Goal: Check status: Check status

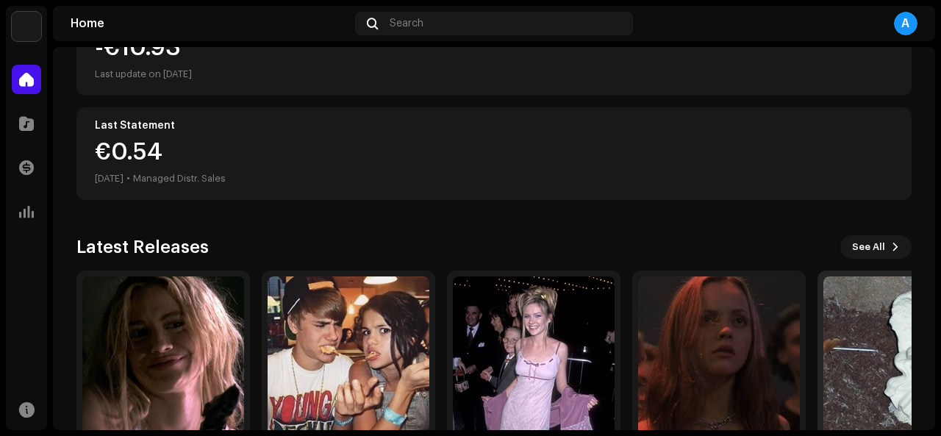
scroll to position [178, 0]
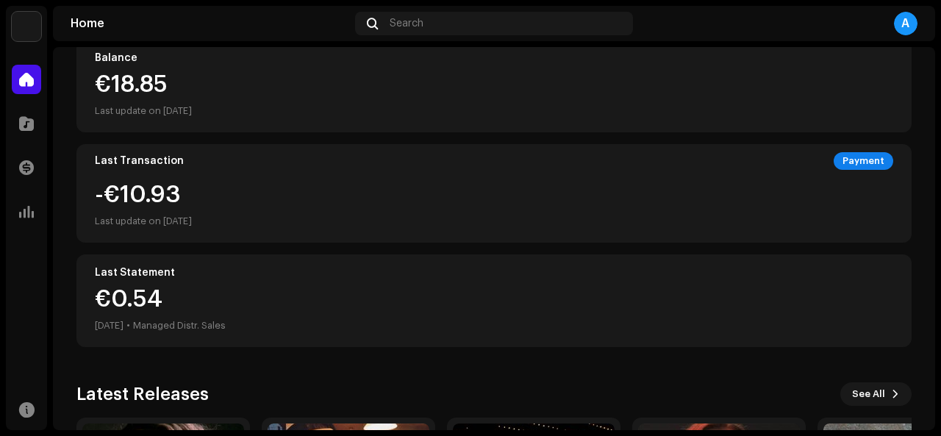
click at [872, 291] on div "€0.54 [DATE] • Managed Distr. Sales" at bounding box center [494, 311] width 799 height 47
click at [27, 181] on div at bounding box center [26, 167] width 29 height 29
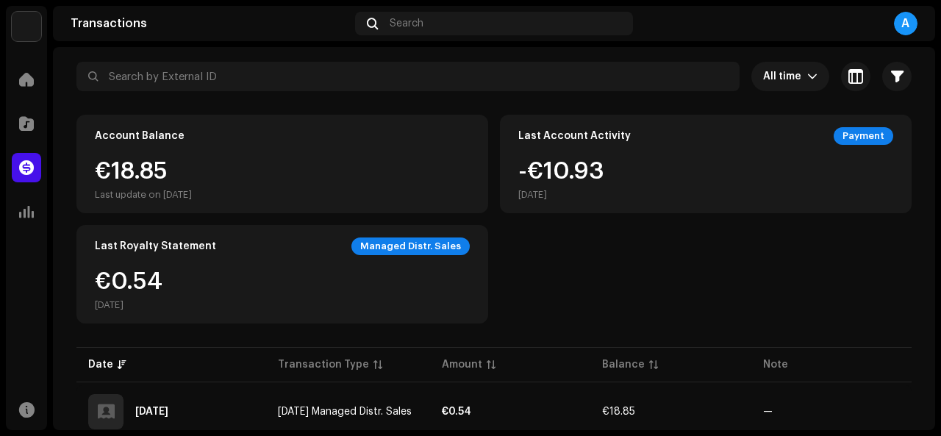
scroll to position [221, 0]
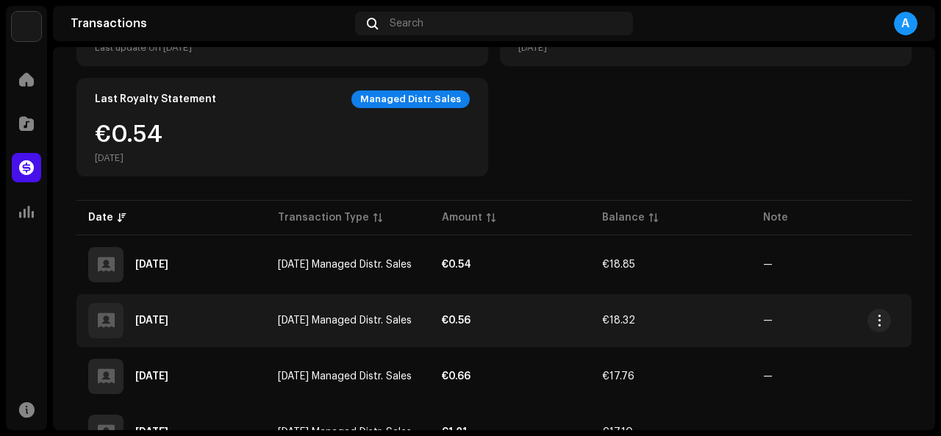
click at [456, 318] on strong "€0.56" at bounding box center [456, 321] width 29 height 10
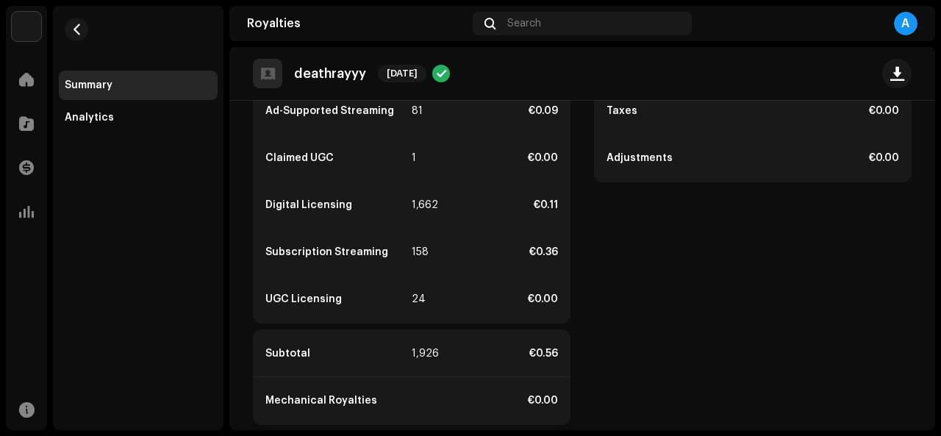
scroll to position [510, 0]
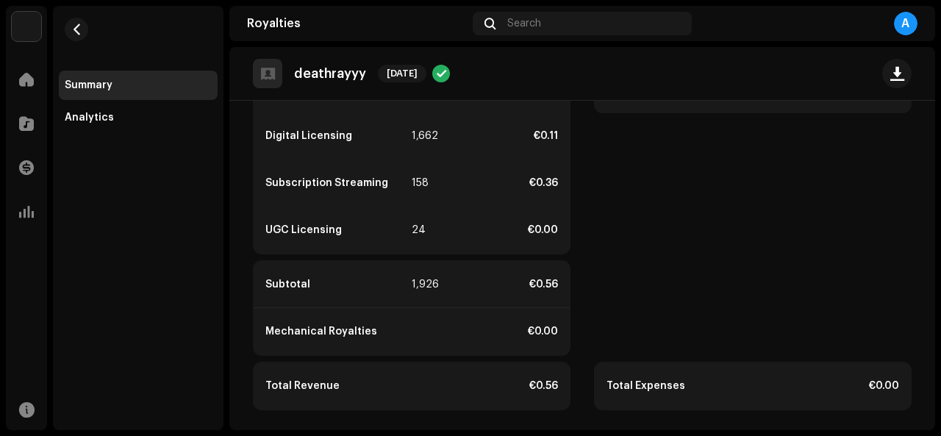
click at [63, 33] on re-m-nav-back at bounding box center [76, 38] width 35 height 65
click at [72, 29] on span "button" at bounding box center [76, 30] width 11 height 12
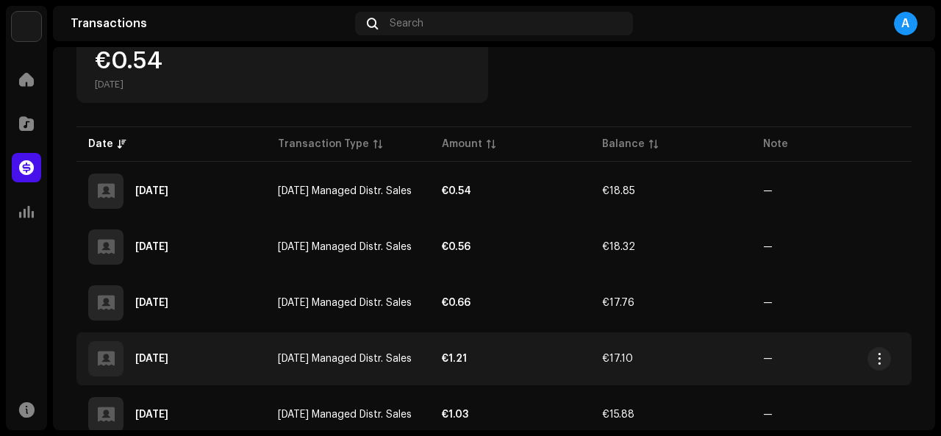
scroll to position [441, 0]
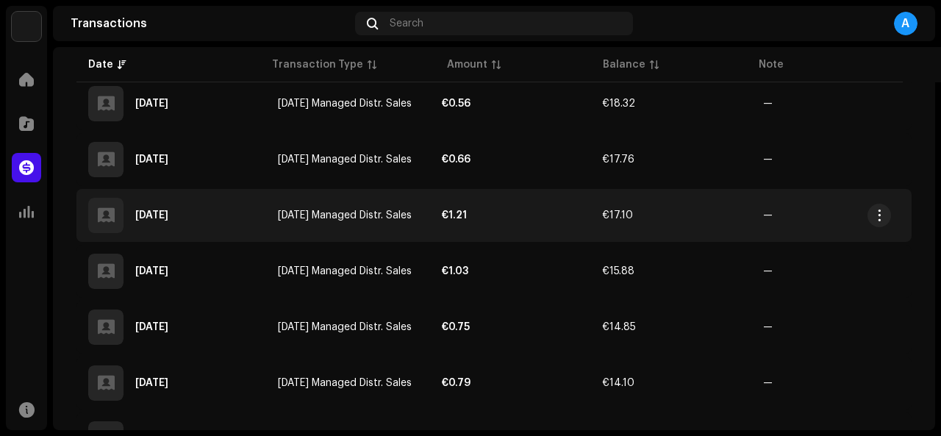
click at [468, 196] on td "€1.21" at bounding box center [510, 215] width 160 height 53
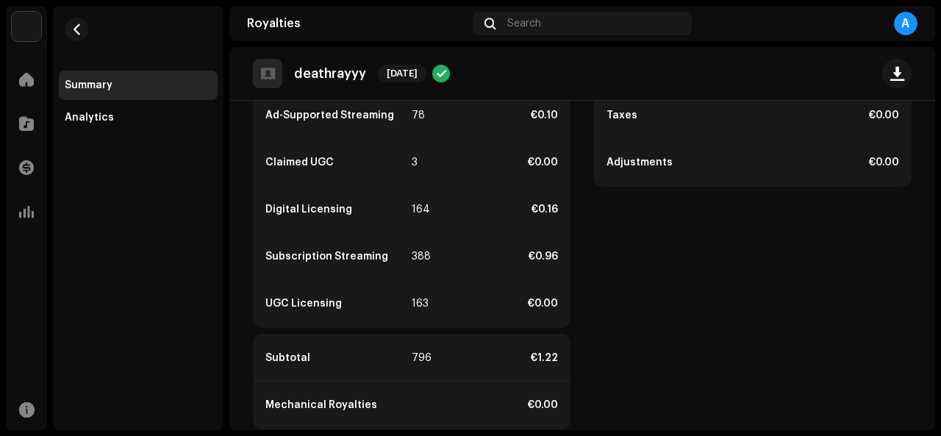
scroll to position [363, 0]
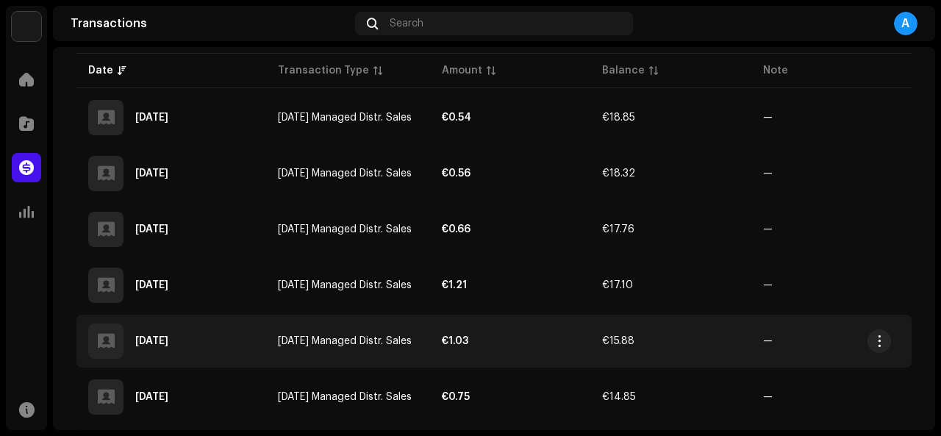
scroll to position [441, 0]
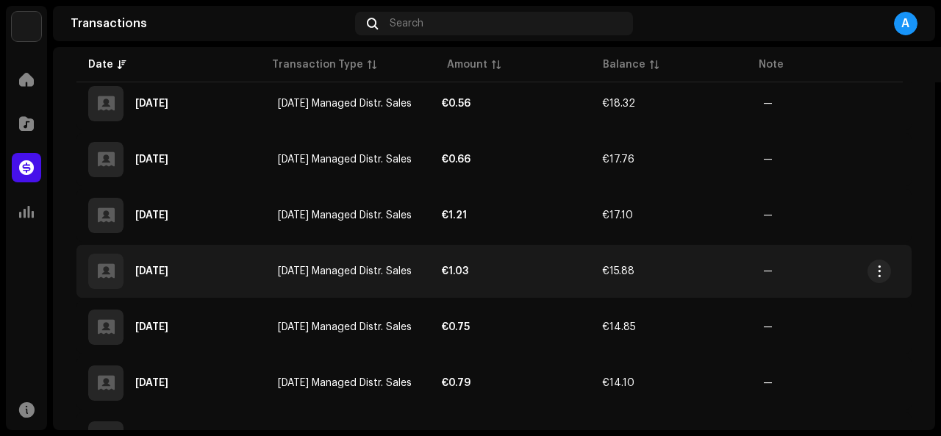
click at [454, 267] on strong "€1.03" at bounding box center [455, 271] width 26 height 10
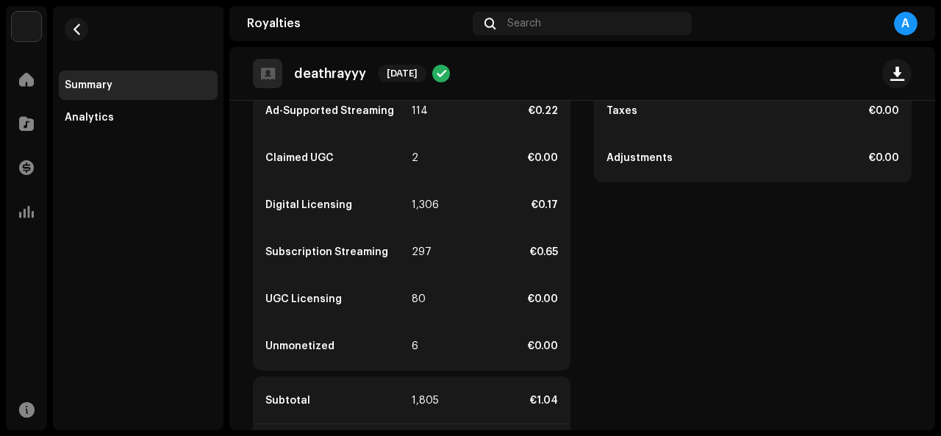
scroll to position [557, 0]
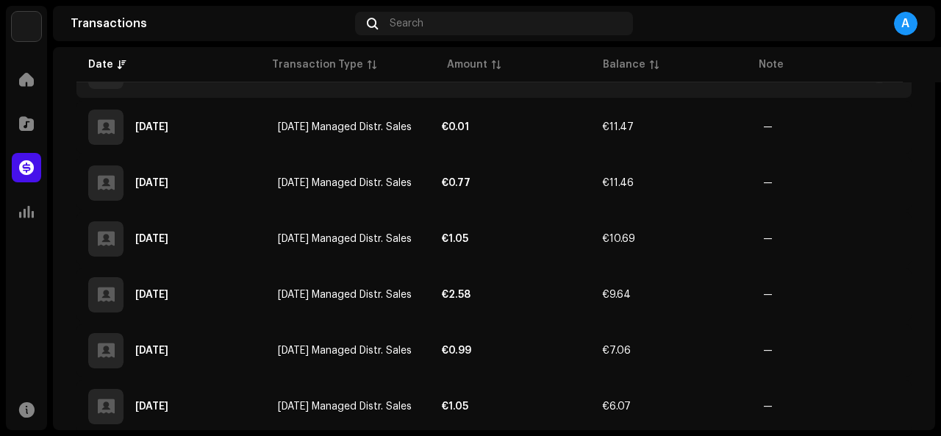
scroll to position [883, 0]
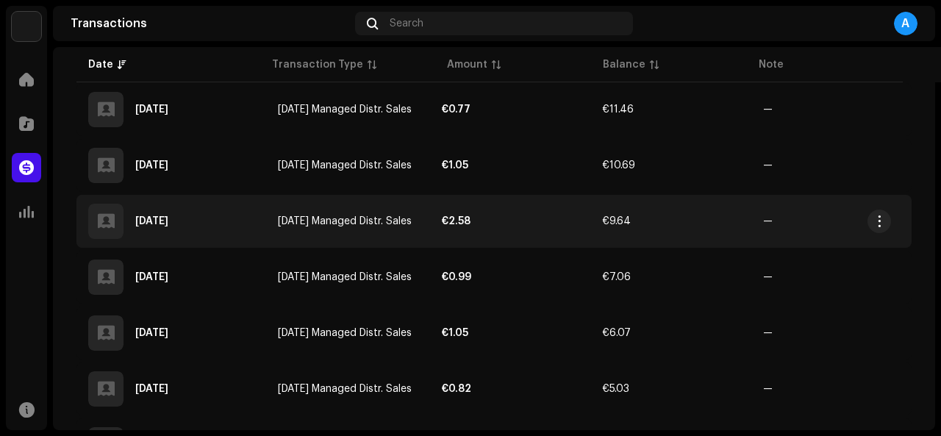
click at [446, 213] on td "€2.58" at bounding box center [510, 221] width 160 height 53
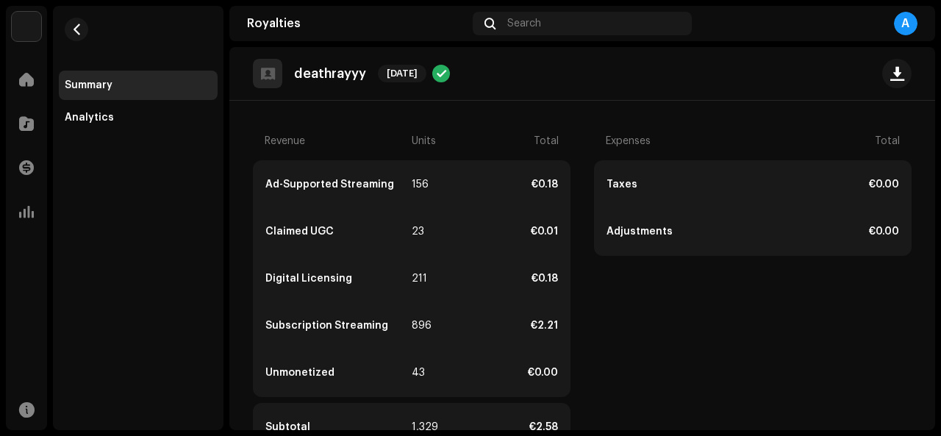
scroll to position [510, 0]
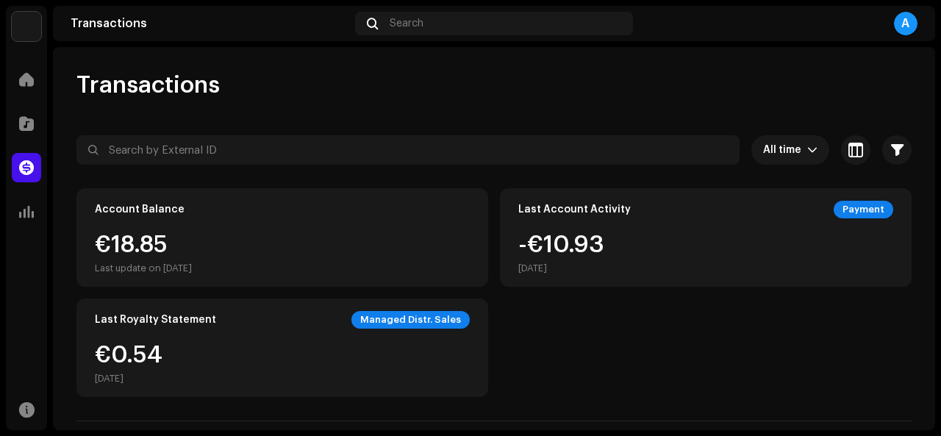
click at [186, 241] on div "€18.85 Last update on [DATE]" at bounding box center [143, 253] width 97 height 41
click at [183, 240] on div "€18.85 Last update on [DATE]" at bounding box center [143, 253] width 97 height 41
click at [107, 243] on div "€18.85 Last update on [DATE]" at bounding box center [143, 253] width 97 height 41
drag, startPoint x: 138, startPoint y: 357, endPoint x: 175, endPoint y: 291, distance: 75.1
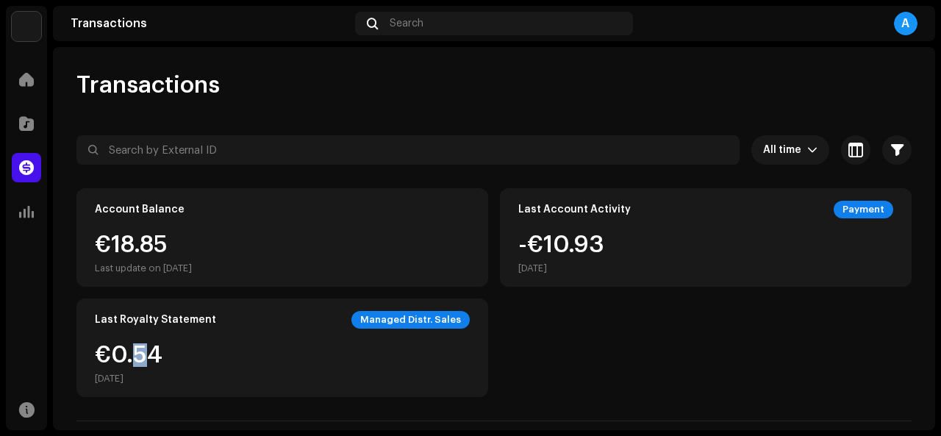
click at [167, 352] on div "€0.54 [DATE]" at bounding box center [282, 363] width 375 height 41
drag, startPoint x: 127, startPoint y: 239, endPoint x: 229, endPoint y: 193, distance: 112.2
click at [129, 239] on div "€18.85 Last update on [DATE]" at bounding box center [143, 253] width 97 height 41
